Goal: Task Accomplishment & Management: Manage account settings

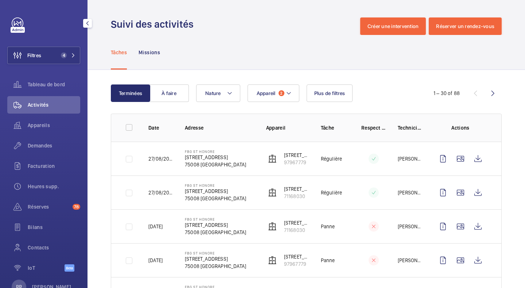
click at [45, 52] on button "Filtres 4" at bounding box center [43, 55] width 73 height 17
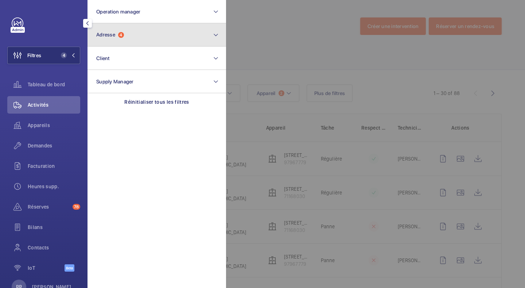
click at [124, 40] on button "Adresse 4" at bounding box center [156, 34] width 139 height 23
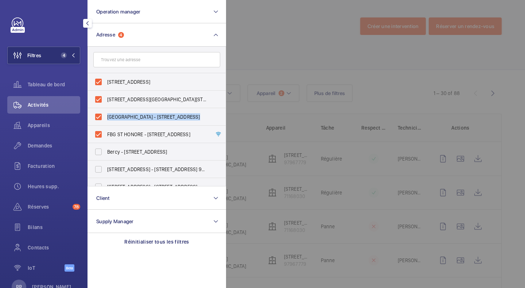
drag, startPoint x: 98, startPoint y: 132, endPoint x: 97, endPoint y: 116, distance: 15.4
click at [97, 116] on ul "[STREET_ADDRESS][GEOGRAPHIC_DATA] [STREET_ADDRESS][GEOGRAPHIC_DATA][STREET_ADDR…" at bounding box center [157, 195] width 138 height 245
click at [97, 116] on label "[GEOGRAPHIC_DATA] - [STREET_ADDRESS]" at bounding box center [151, 116] width 127 height 17
click at [97, 116] on input "[GEOGRAPHIC_DATA] - [STREET_ADDRESS]" at bounding box center [98, 117] width 15 height 15
checkbox input "false"
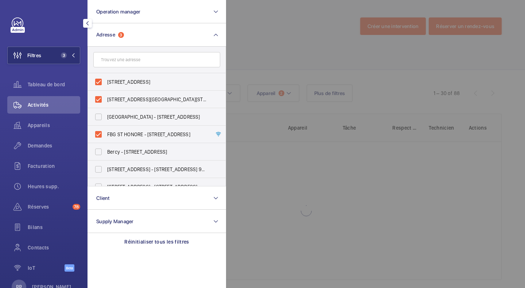
click at [98, 133] on label "FBG ST HONORE - [STREET_ADDRESS]" at bounding box center [151, 134] width 127 height 17
click at [98, 133] on input "FBG ST HONORE - [STREET_ADDRESS]" at bounding box center [98, 134] width 15 height 15
checkbox input "false"
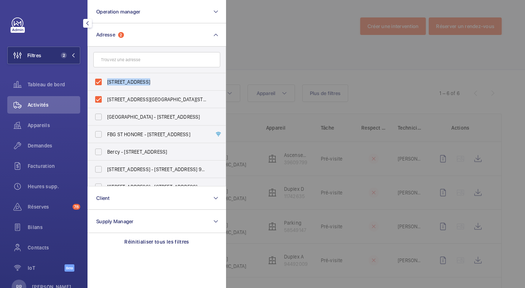
drag, startPoint x: 96, startPoint y: 100, endPoint x: 99, endPoint y: 81, distance: 19.2
click at [99, 81] on ul "[STREET_ADDRESS][GEOGRAPHIC_DATA] [STREET_ADDRESS][GEOGRAPHIC_DATA][STREET_ADDR…" at bounding box center [157, 195] width 138 height 245
click at [99, 81] on label "[STREET_ADDRESS]" at bounding box center [151, 81] width 127 height 17
click at [99, 81] on input "[STREET_ADDRESS]" at bounding box center [98, 82] width 15 height 15
checkbox input "false"
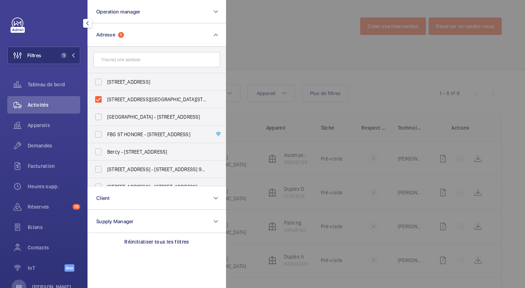
click at [98, 98] on label "[STREET_ADDRESS][GEOGRAPHIC_DATA][STREET_ADDRESS]" at bounding box center [151, 99] width 127 height 17
click at [98, 98] on input "[STREET_ADDRESS][GEOGRAPHIC_DATA][STREET_ADDRESS]" at bounding box center [98, 99] width 15 height 15
checkbox input "false"
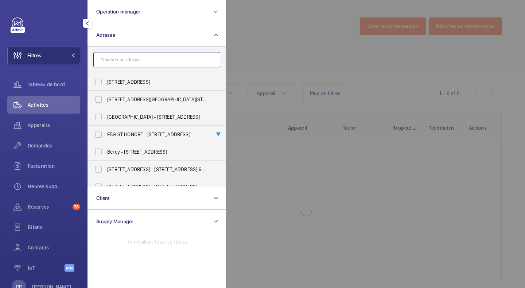
click at [120, 60] on input "text" at bounding box center [156, 59] width 127 height 15
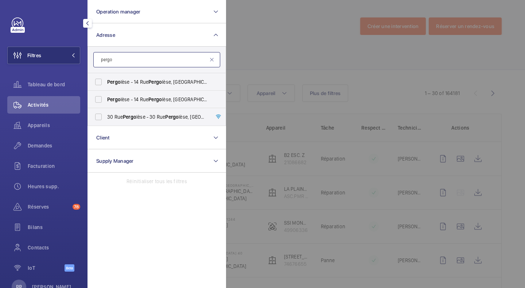
type input "pergo"
click at [96, 100] on label "Pergo lèse - [STREET_ADDRESS]" at bounding box center [151, 99] width 127 height 17
click at [96, 100] on input "Pergo lèse - [STREET_ADDRESS]" at bounding box center [98, 99] width 15 height 15
checkbox input "true"
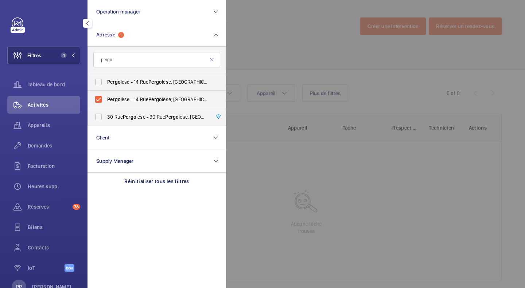
click at [98, 79] on label "Pergo lèse - [STREET_ADDRESS]" at bounding box center [151, 81] width 127 height 17
click at [98, 79] on input "Pergo lèse - [STREET_ADDRESS]" at bounding box center [98, 82] width 15 height 15
checkbox input "true"
click at [247, 29] on div at bounding box center [488, 144] width 525 height 288
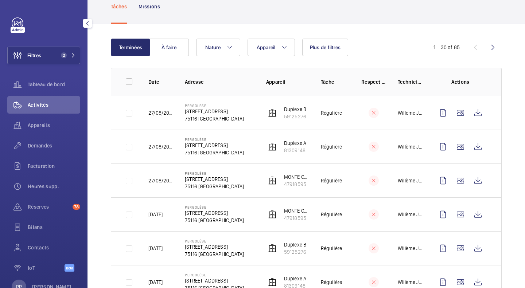
scroll to position [46, 0]
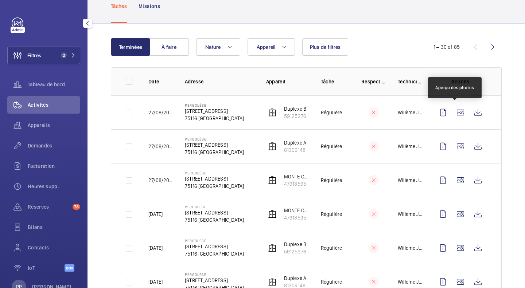
click at [455, 113] on wm-front-icon-button at bounding box center [460, 112] width 17 height 17
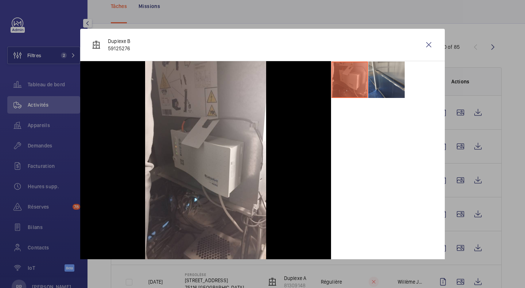
click at [30, 252] on div at bounding box center [262, 144] width 525 height 288
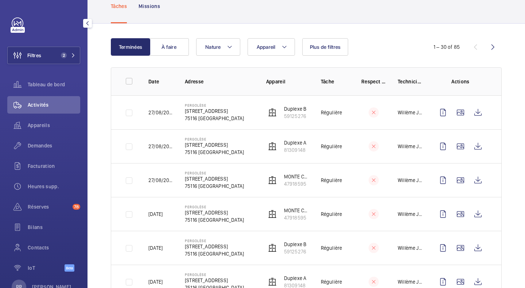
click at [35, 250] on span "Contacts" at bounding box center [54, 247] width 52 height 7
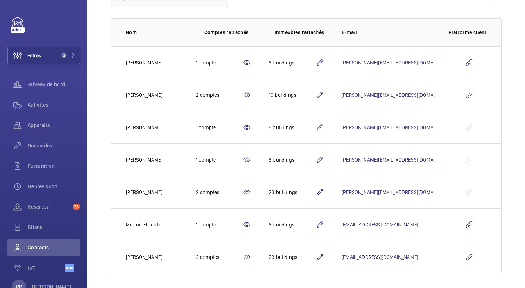
scroll to position [103, 0]
